Goal: Information Seeking & Learning: Learn about a topic

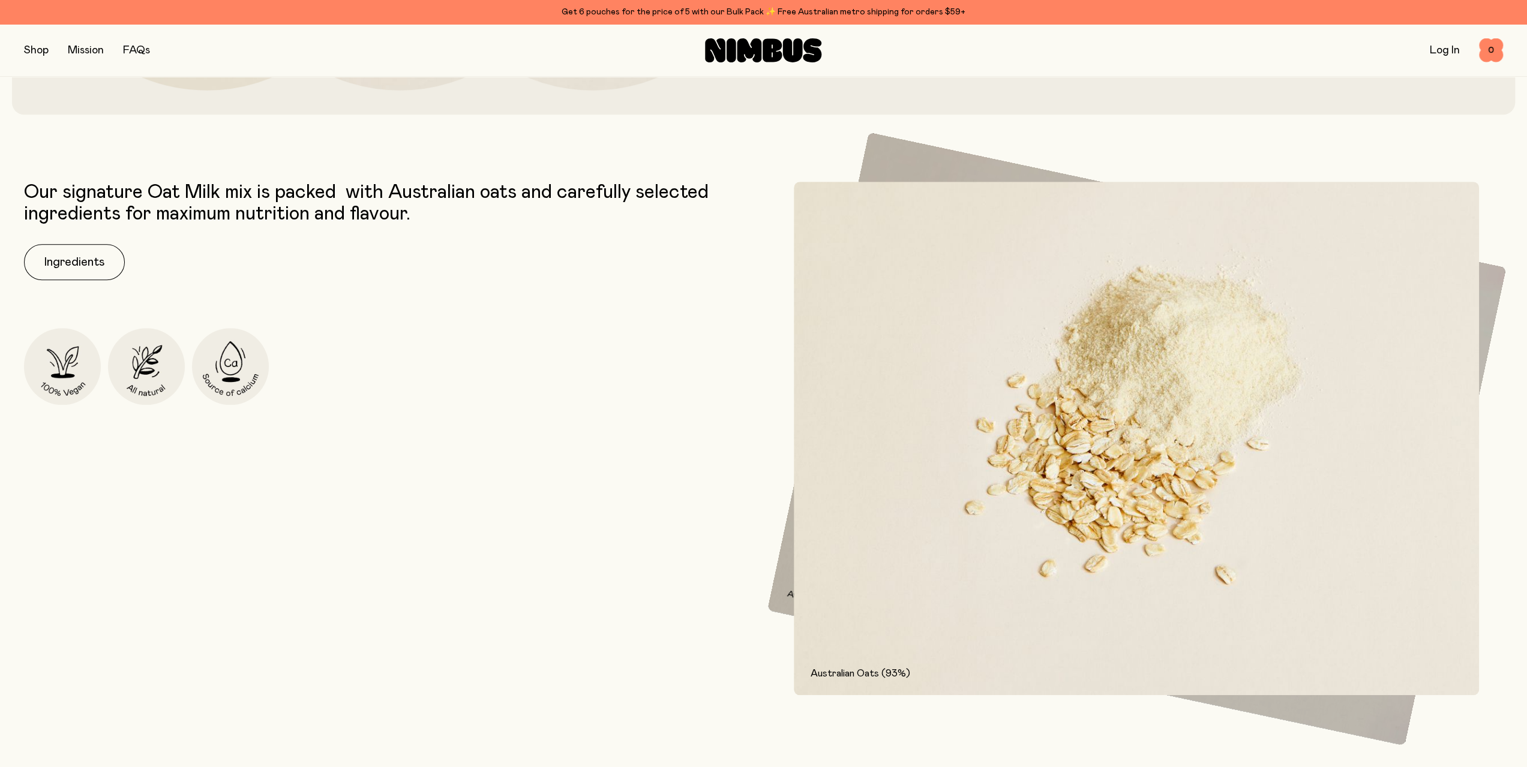
scroll to position [780, 0]
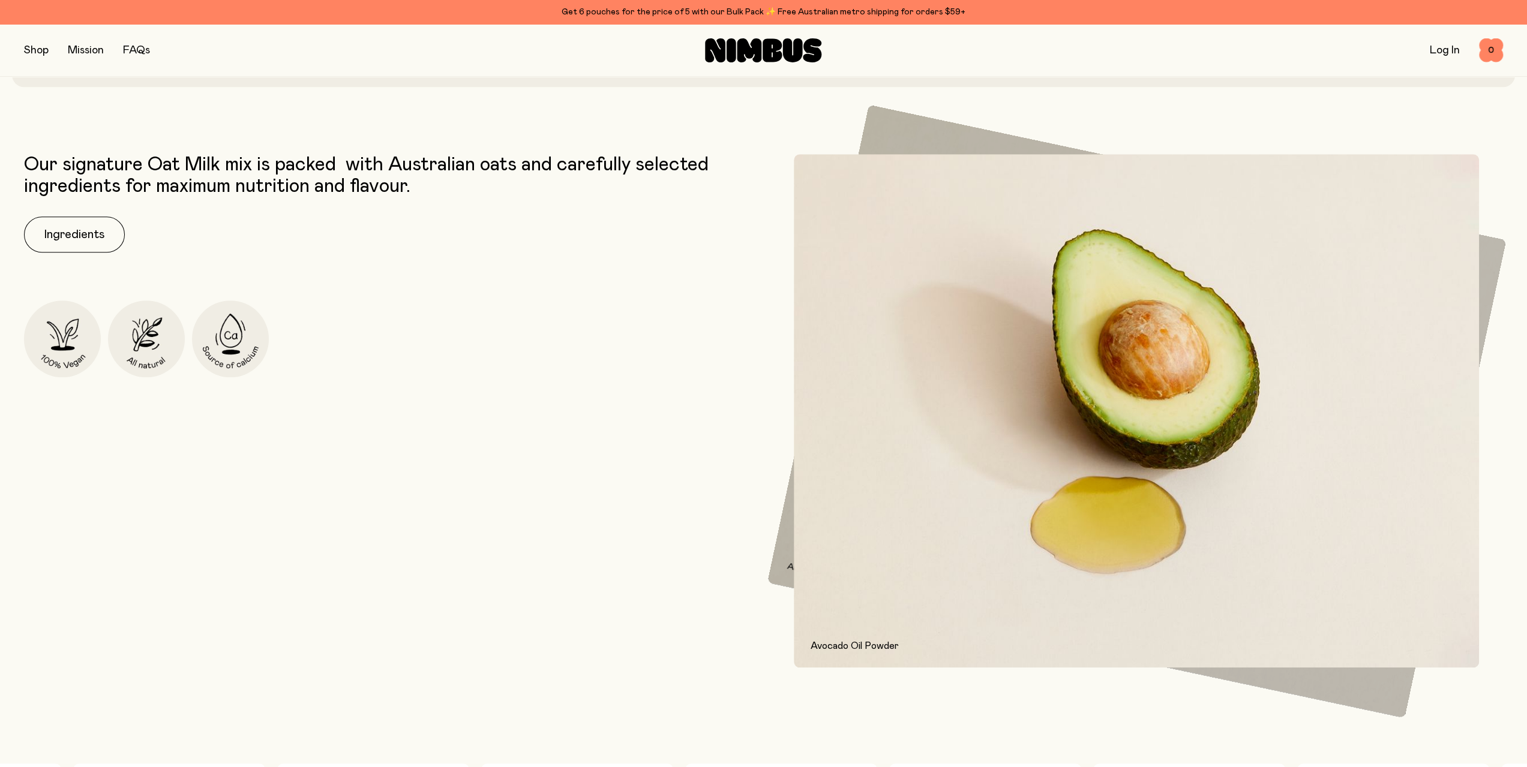
click at [46, 56] on button "button" at bounding box center [36, 50] width 25 height 17
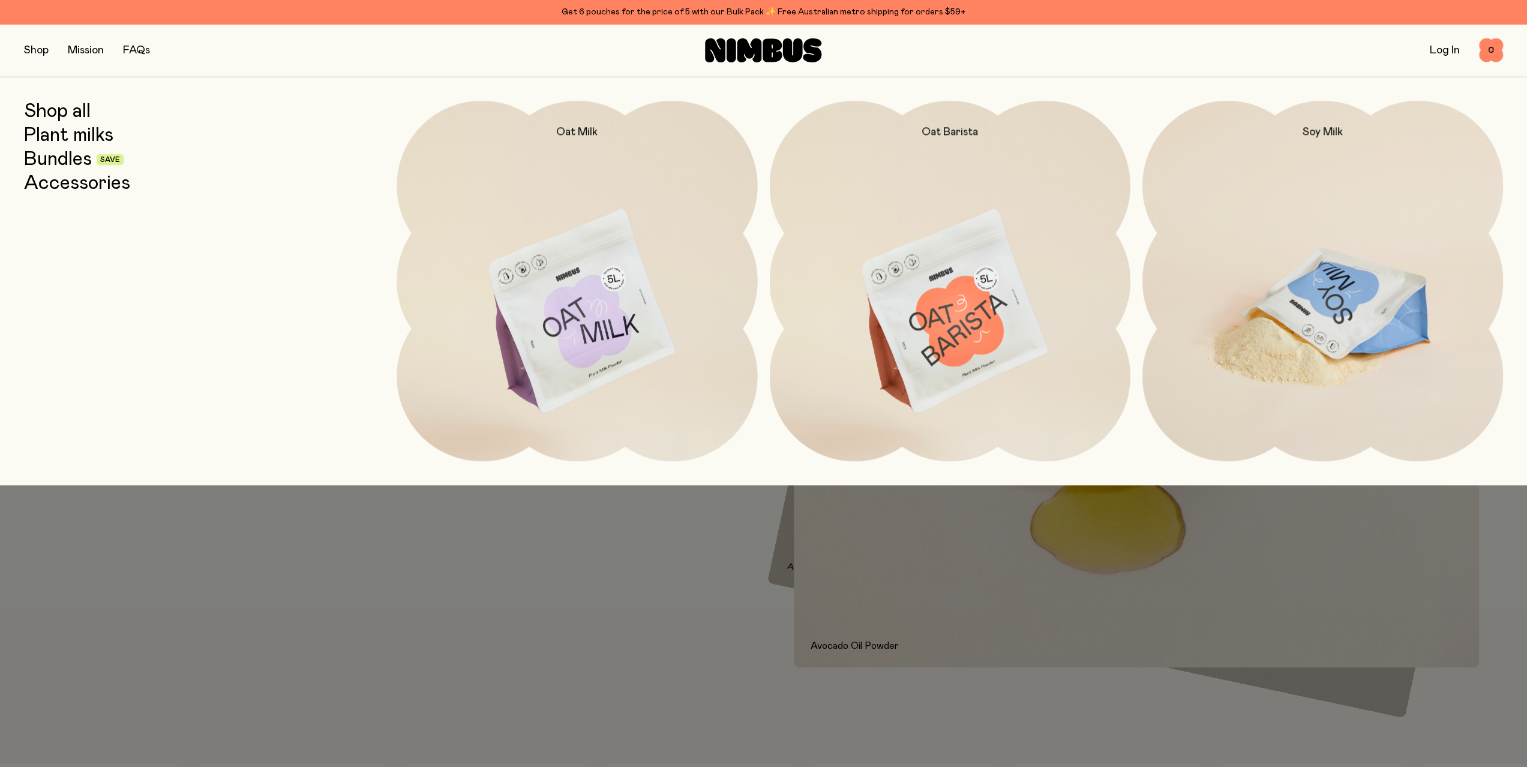
click at [1292, 316] on img at bounding box center [1322, 313] width 361 height 424
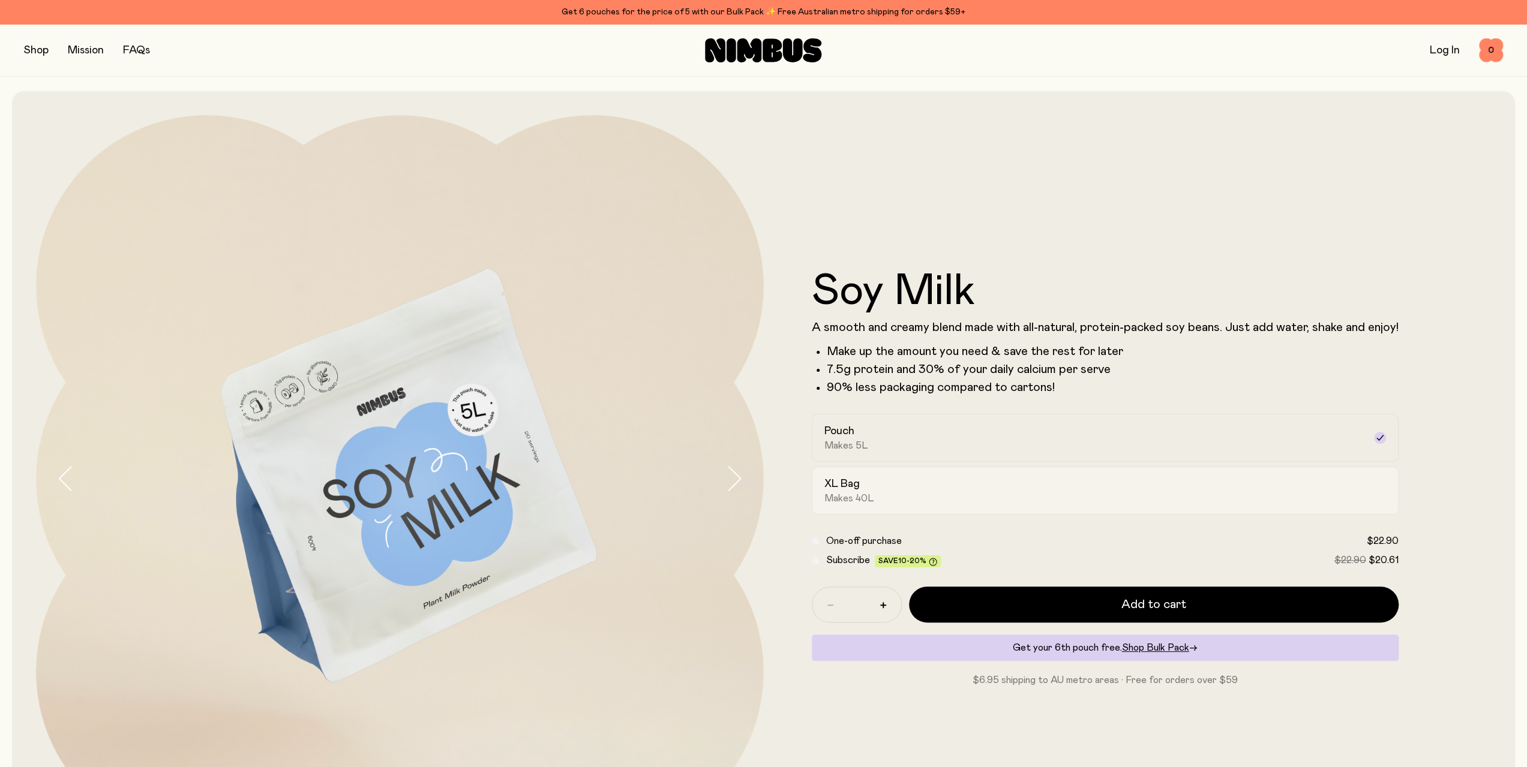
click at [1227, 484] on div "XL Bag Makes 40L" at bounding box center [1094, 491] width 540 height 28
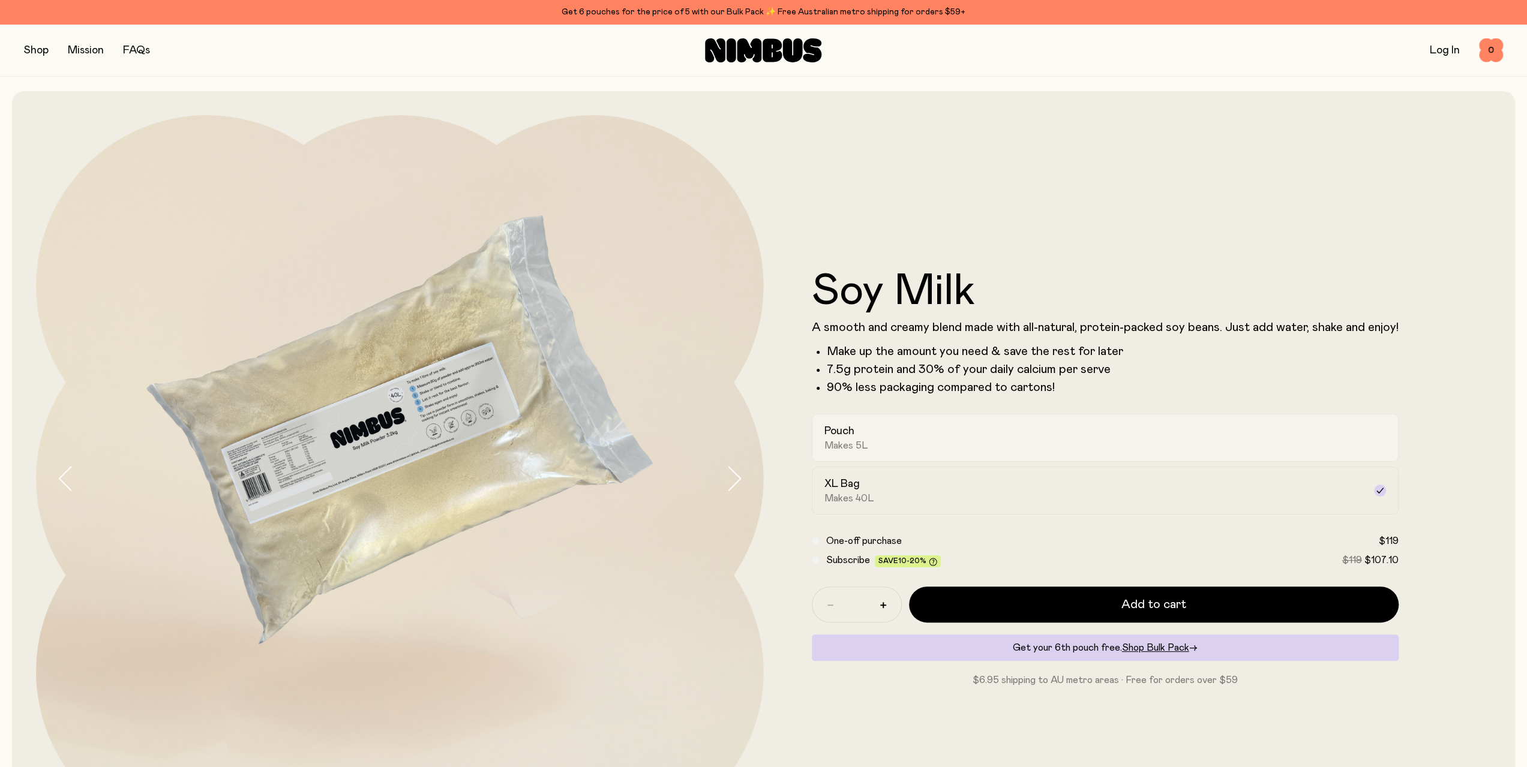
click at [1208, 436] on div "Pouch Makes 5L" at bounding box center [1094, 438] width 540 height 28
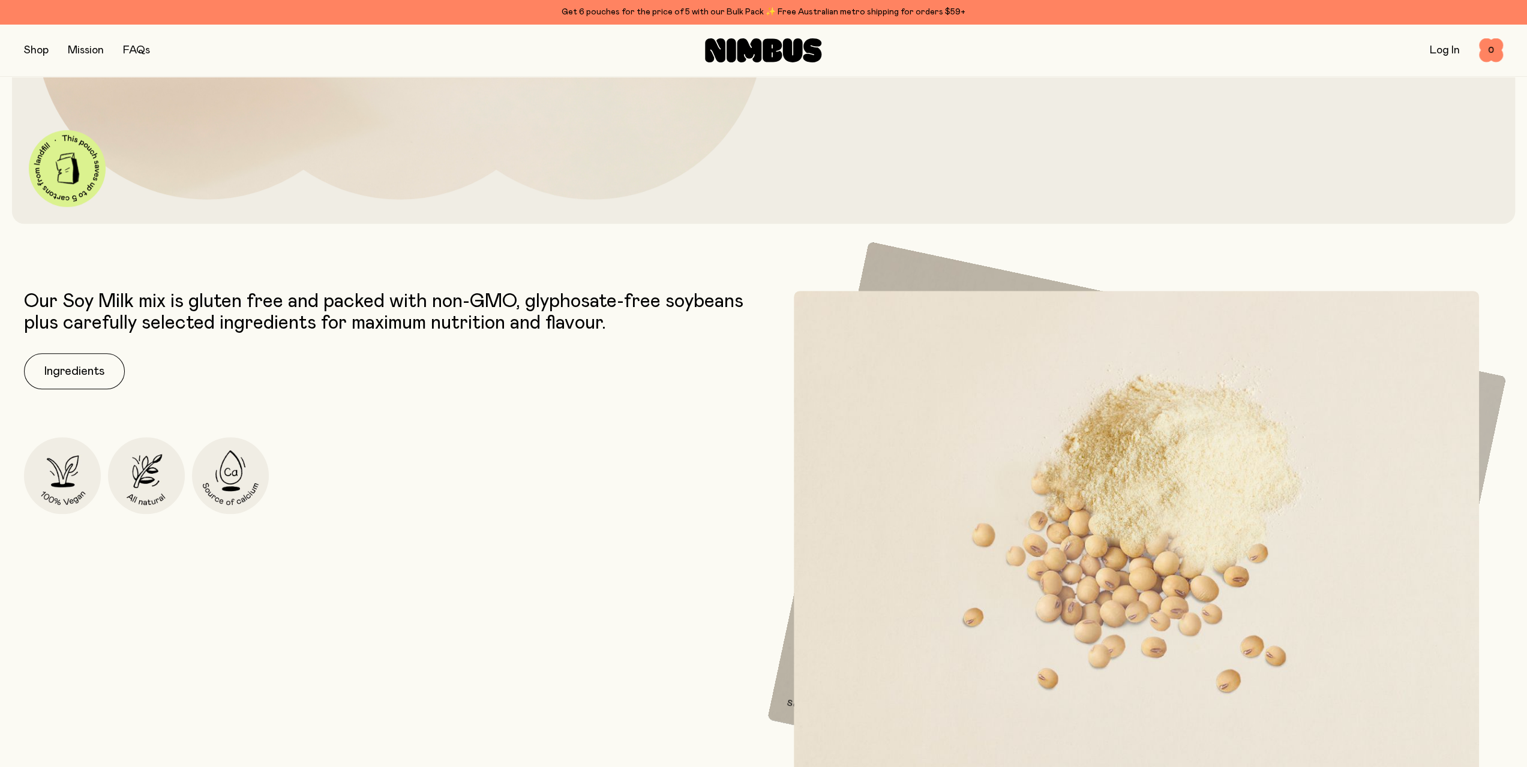
scroll to position [660, 0]
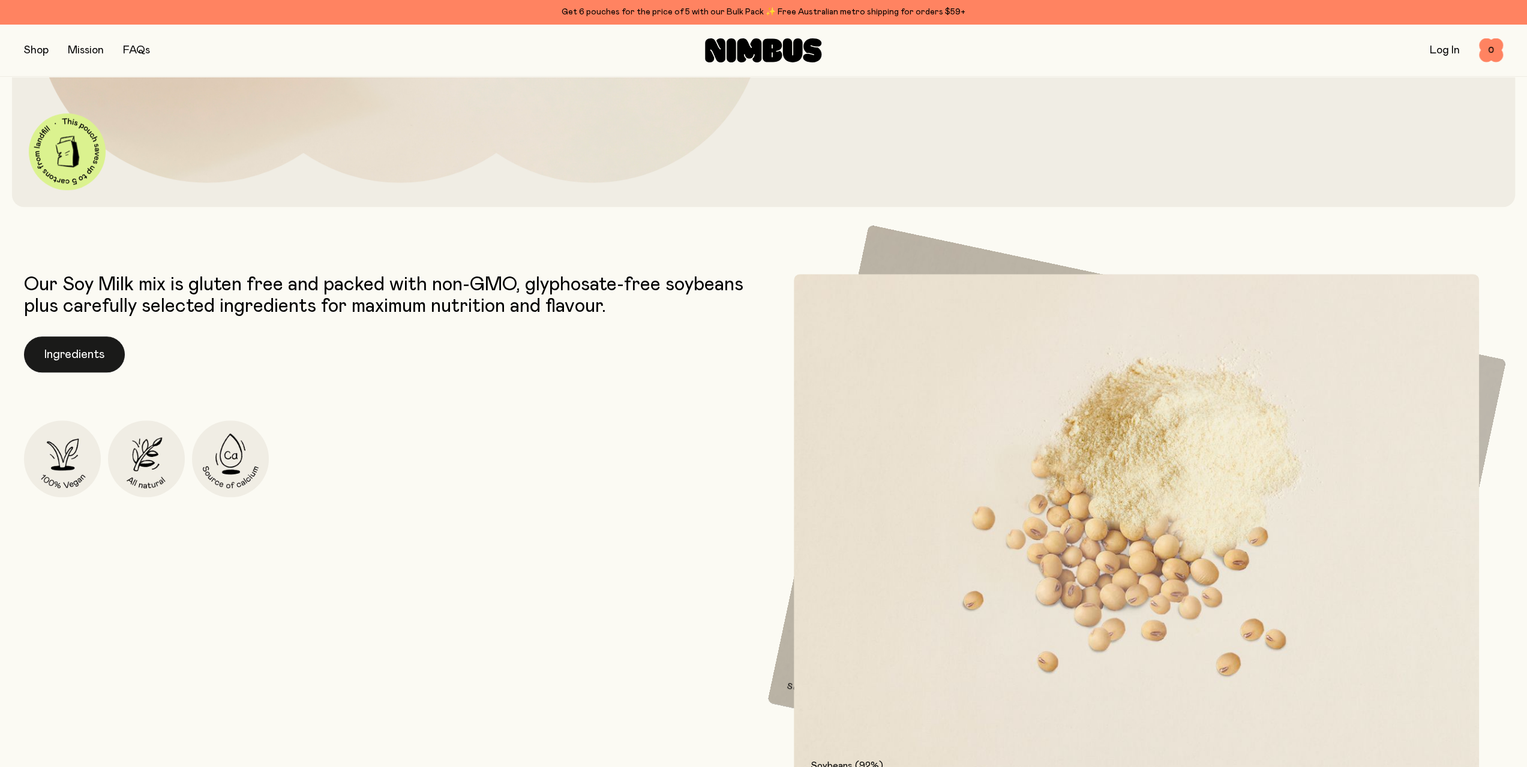
click at [44, 359] on button "Ingredients" at bounding box center [74, 355] width 101 height 36
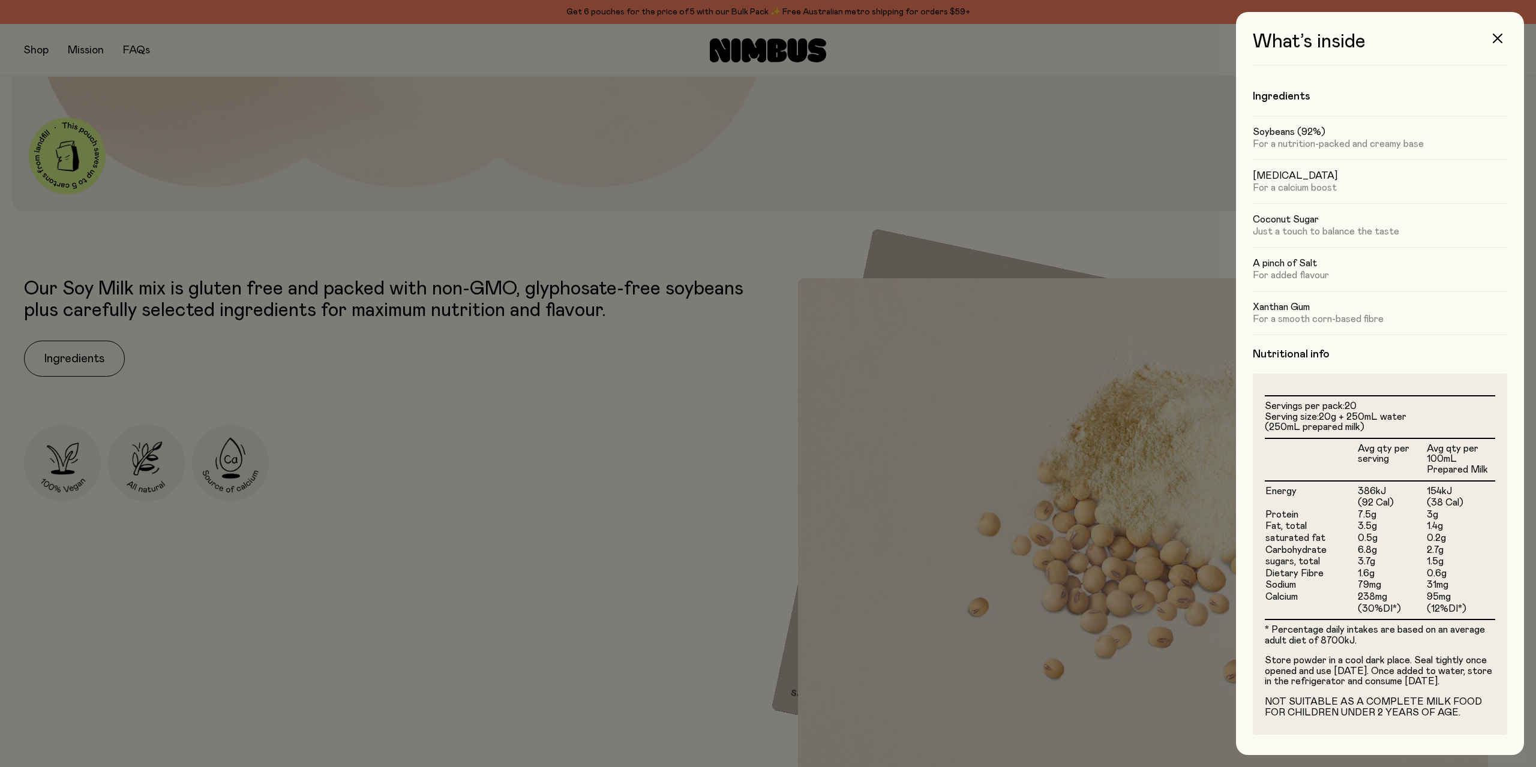
scroll to position [8, 0]
click at [1506, 39] on button "button" at bounding box center [1497, 38] width 29 height 29
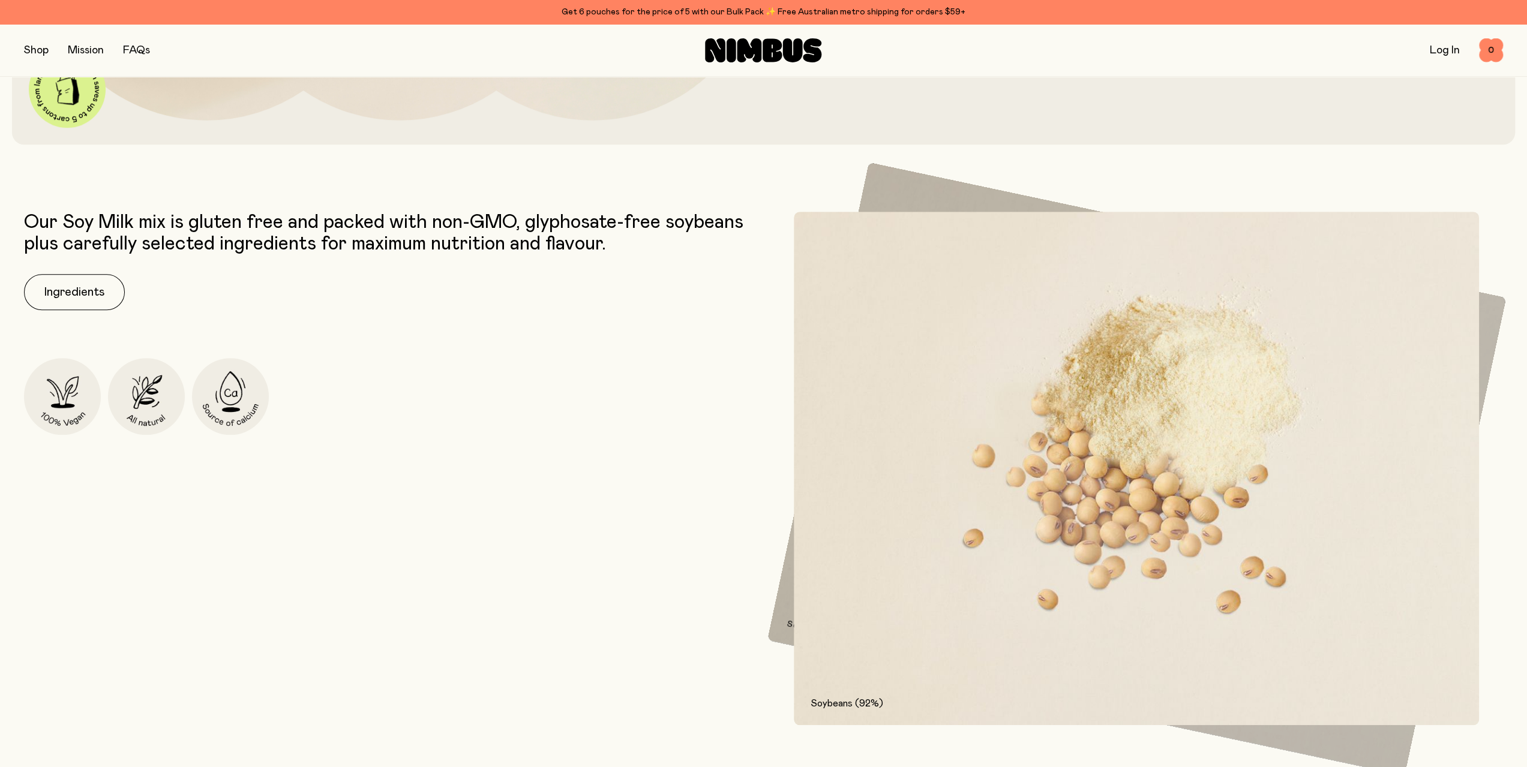
scroll to position [720, 0]
